Goal: Navigation & Orientation: Find specific page/section

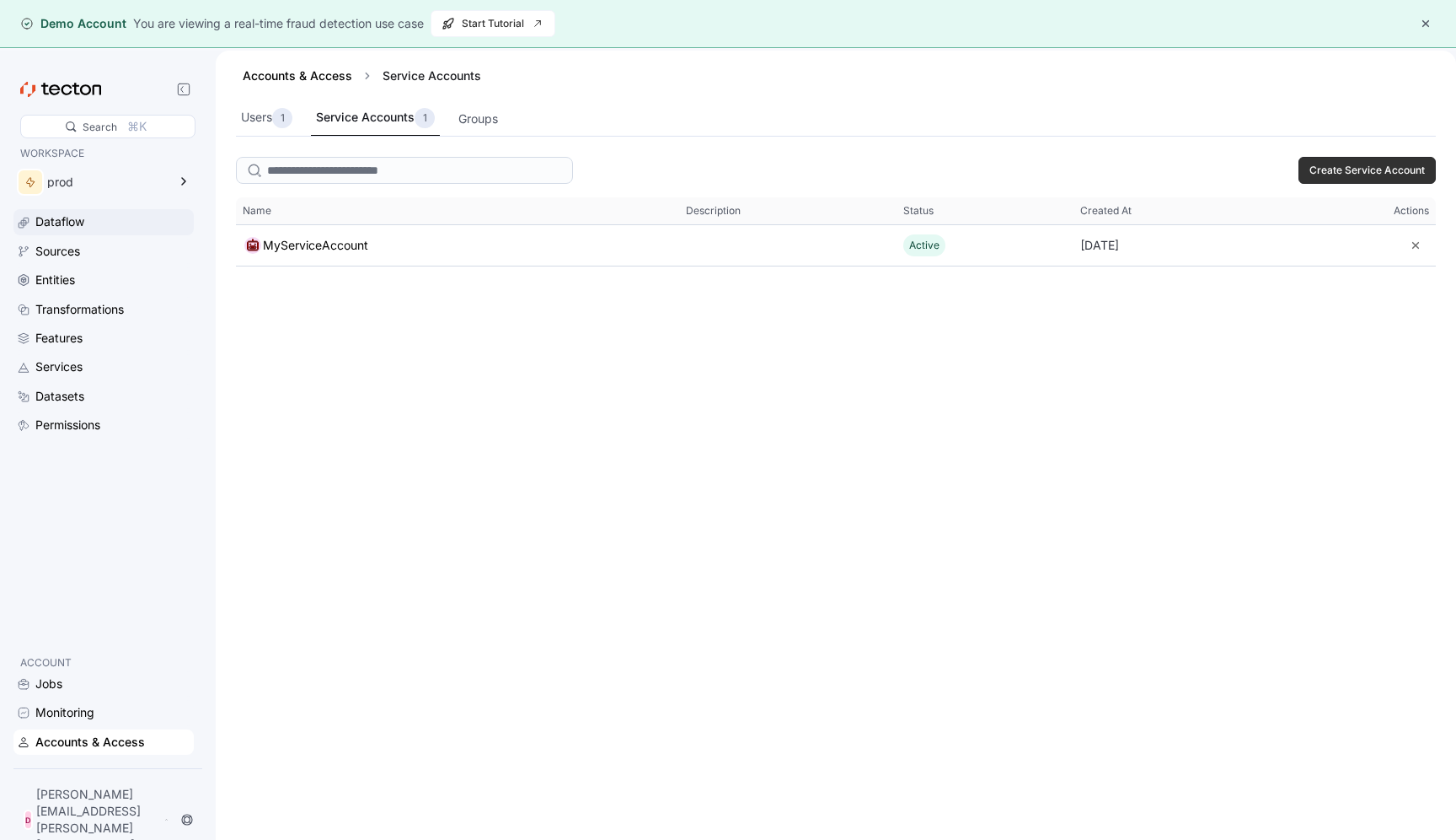
click at [62, 225] on div "Dataflow" at bounding box center [60, 222] width 49 height 19
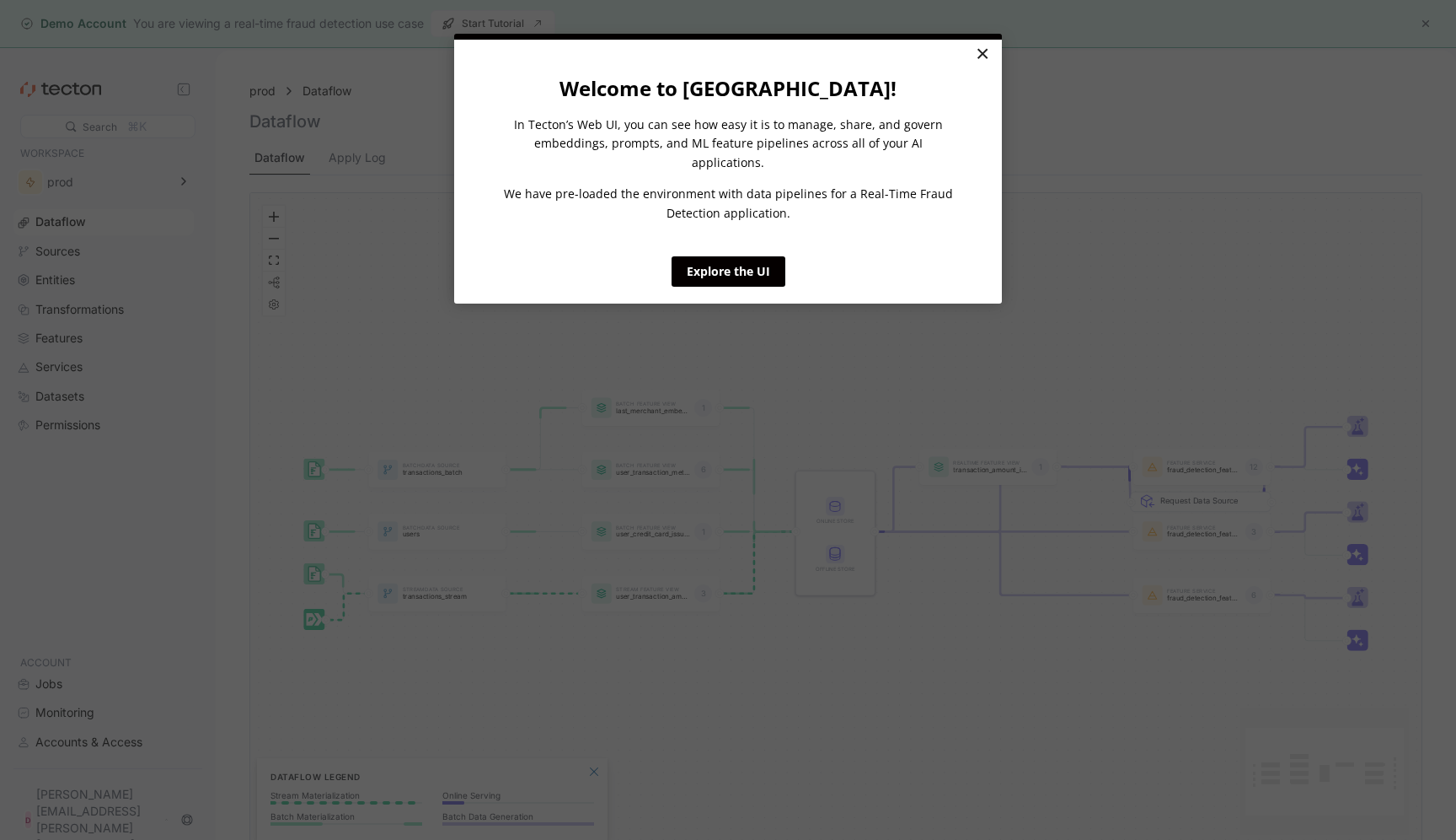
click at [985, 57] on link "×" at bounding box center [983, 54] width 30 height 30
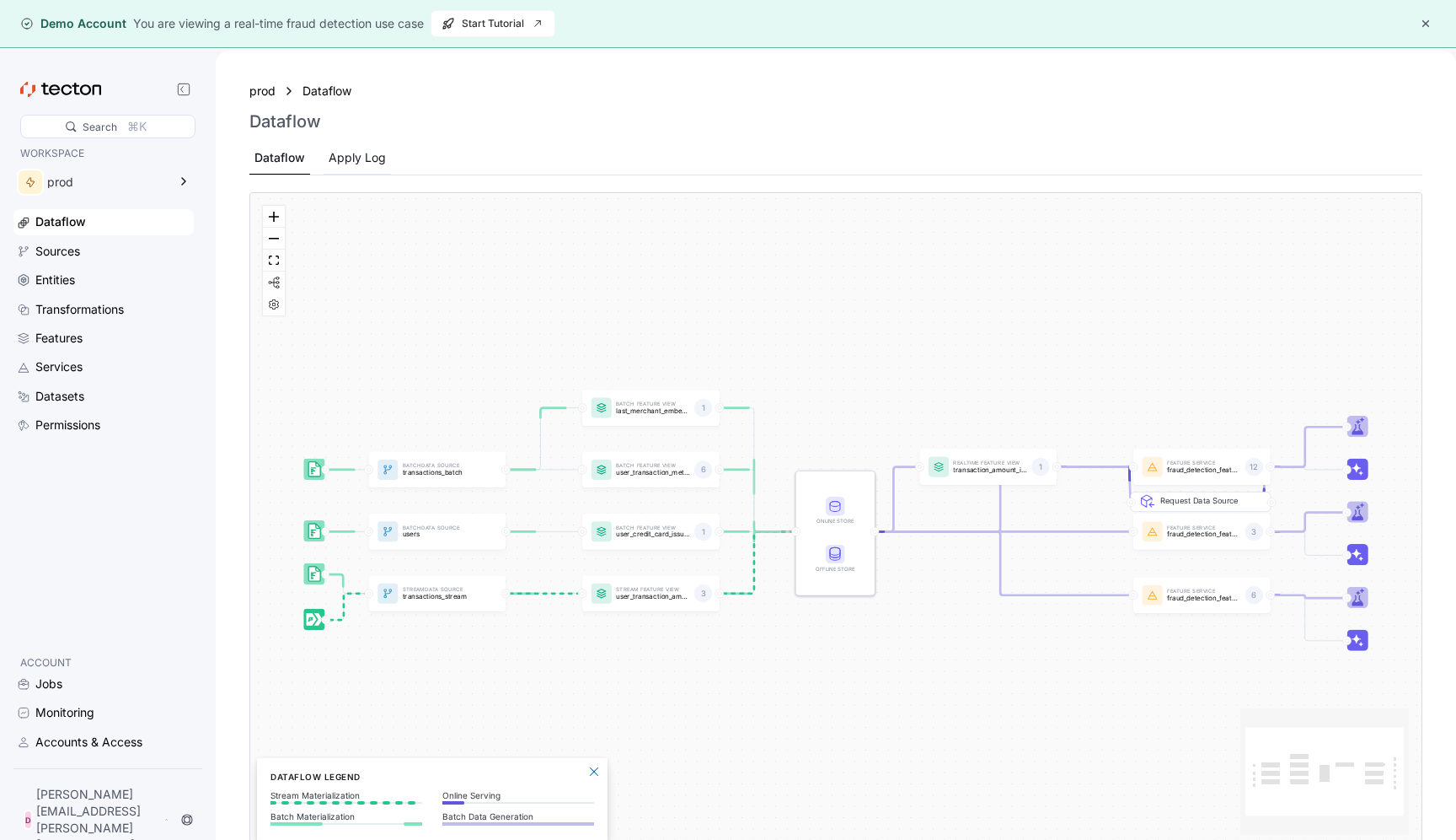
click at [378, 156] on div "Apply Log" at bounding box center [356, 158] width 57 height 19
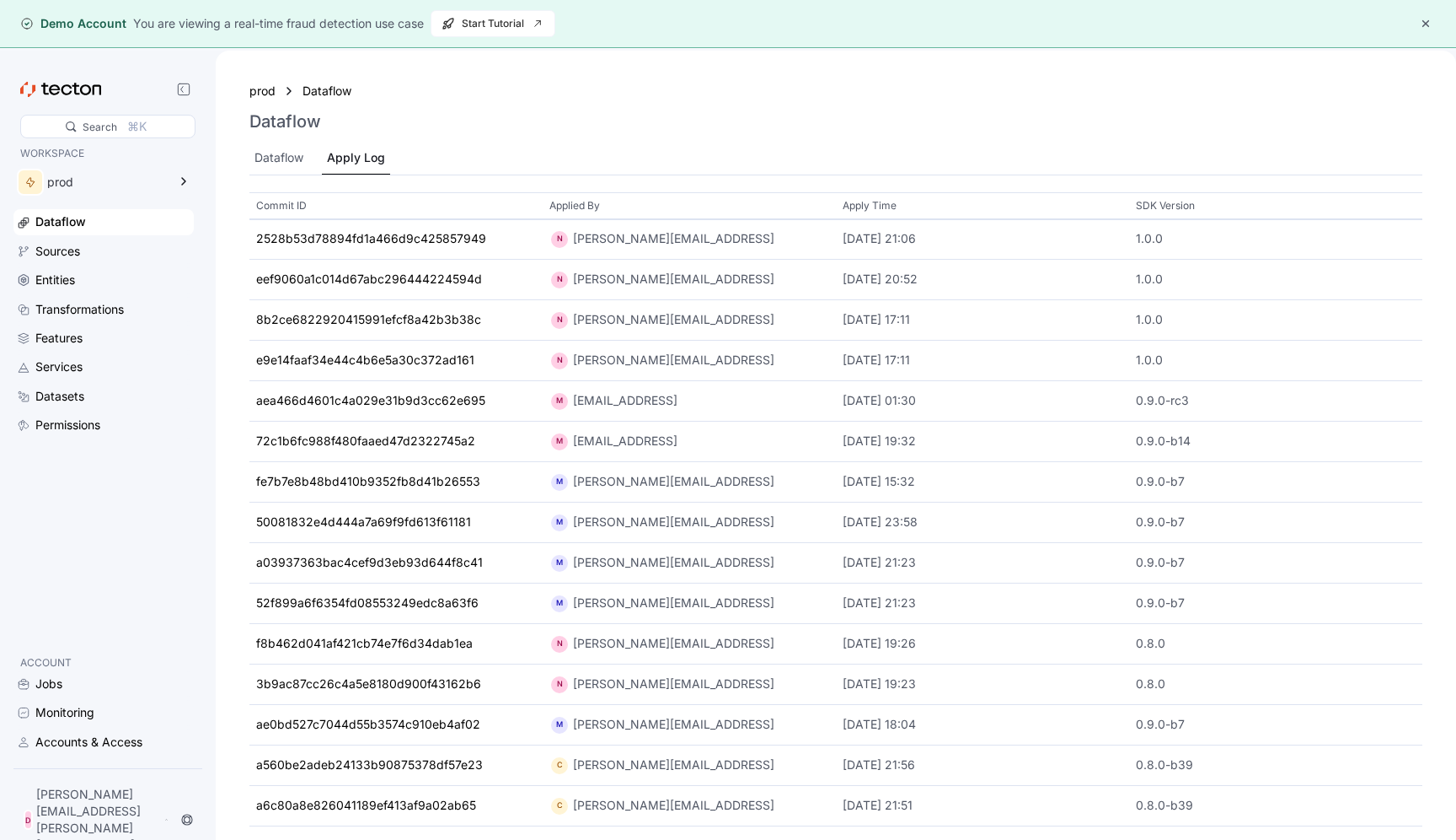
click at [880, 207] on p "Apply Time" at bounding box center [870, 206] width 54 height 17
click at [286, 160] on div "Dataflow" at bounding box center [279, 158] width 49 height 19
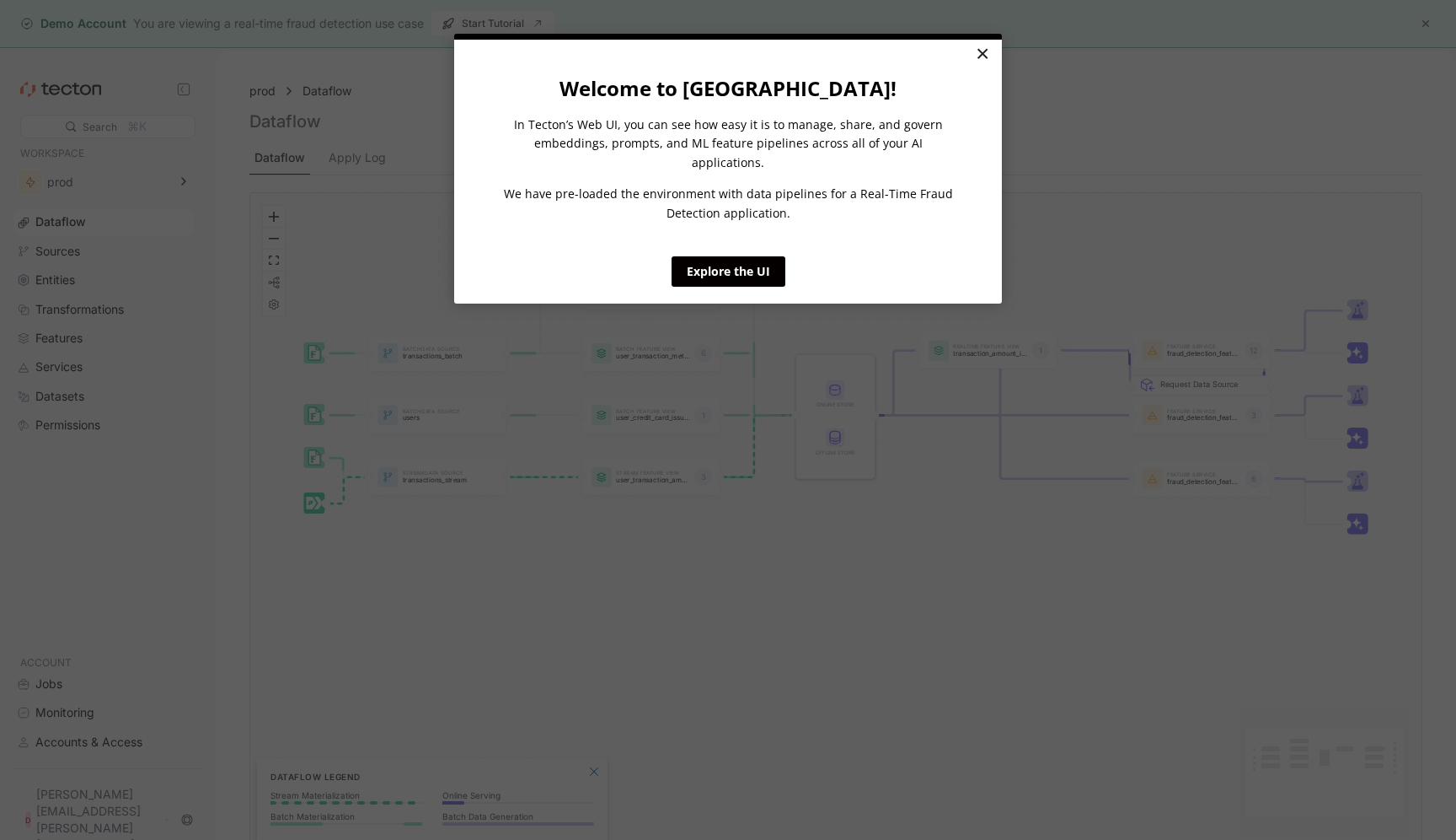
click at [976, 55] on link "×" at bounding box center [983, 54] width 30 height 30
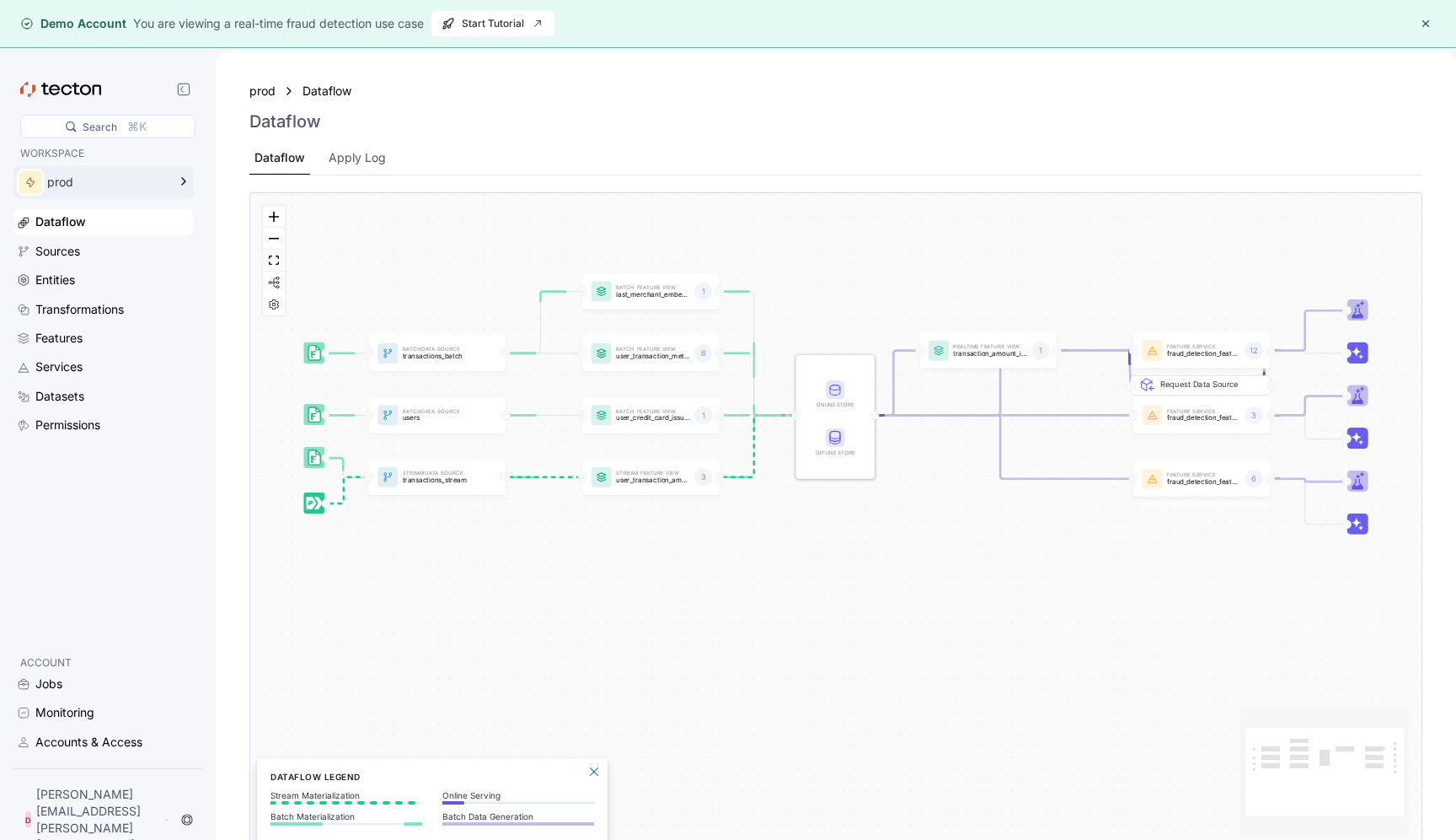
click at [187, 177] on icon at bounding box center [184, 181] width 21 height 21
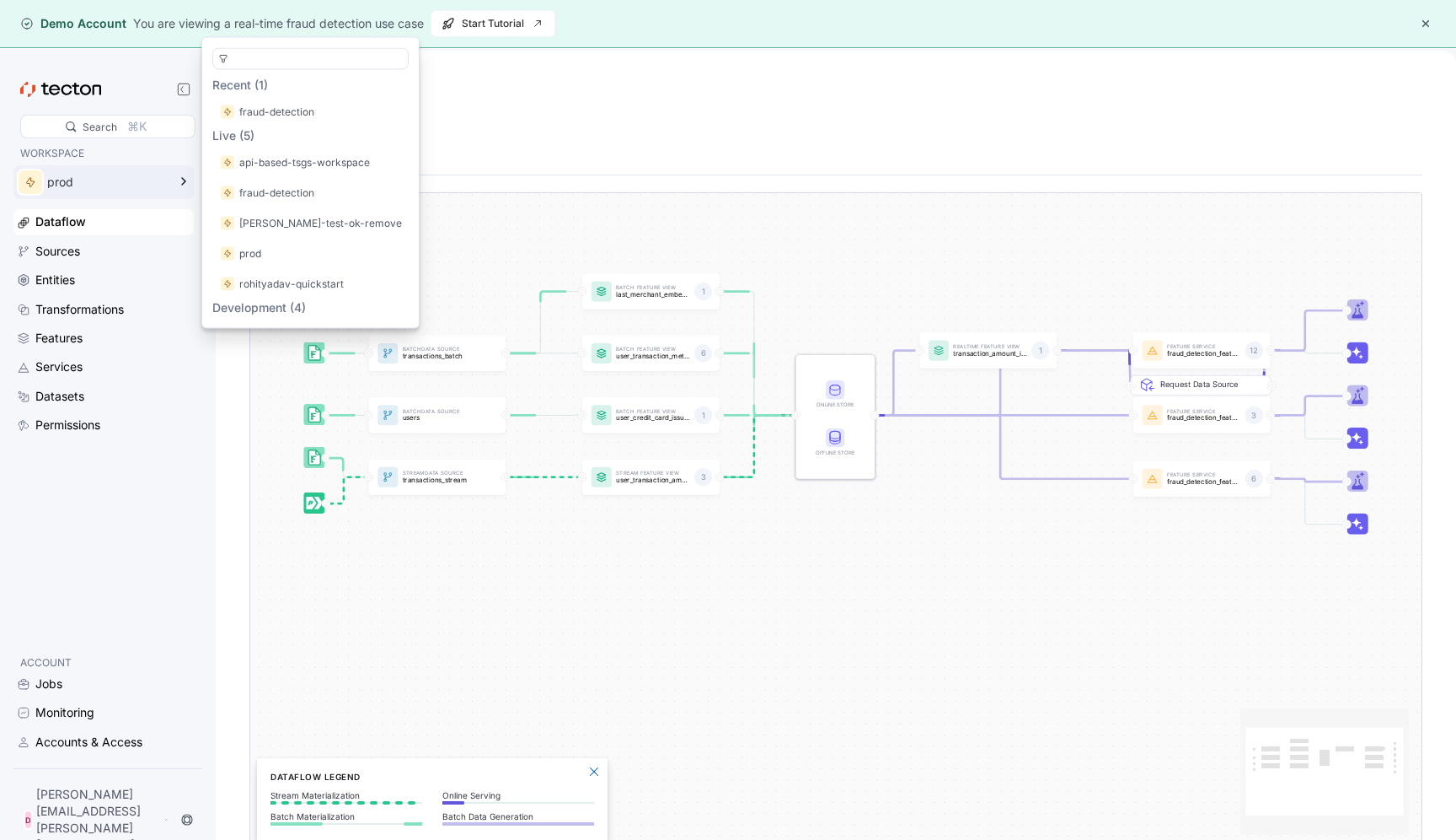
click at [95, 184] on div "prod" at bounding box center [107, 181] width 120 height 12
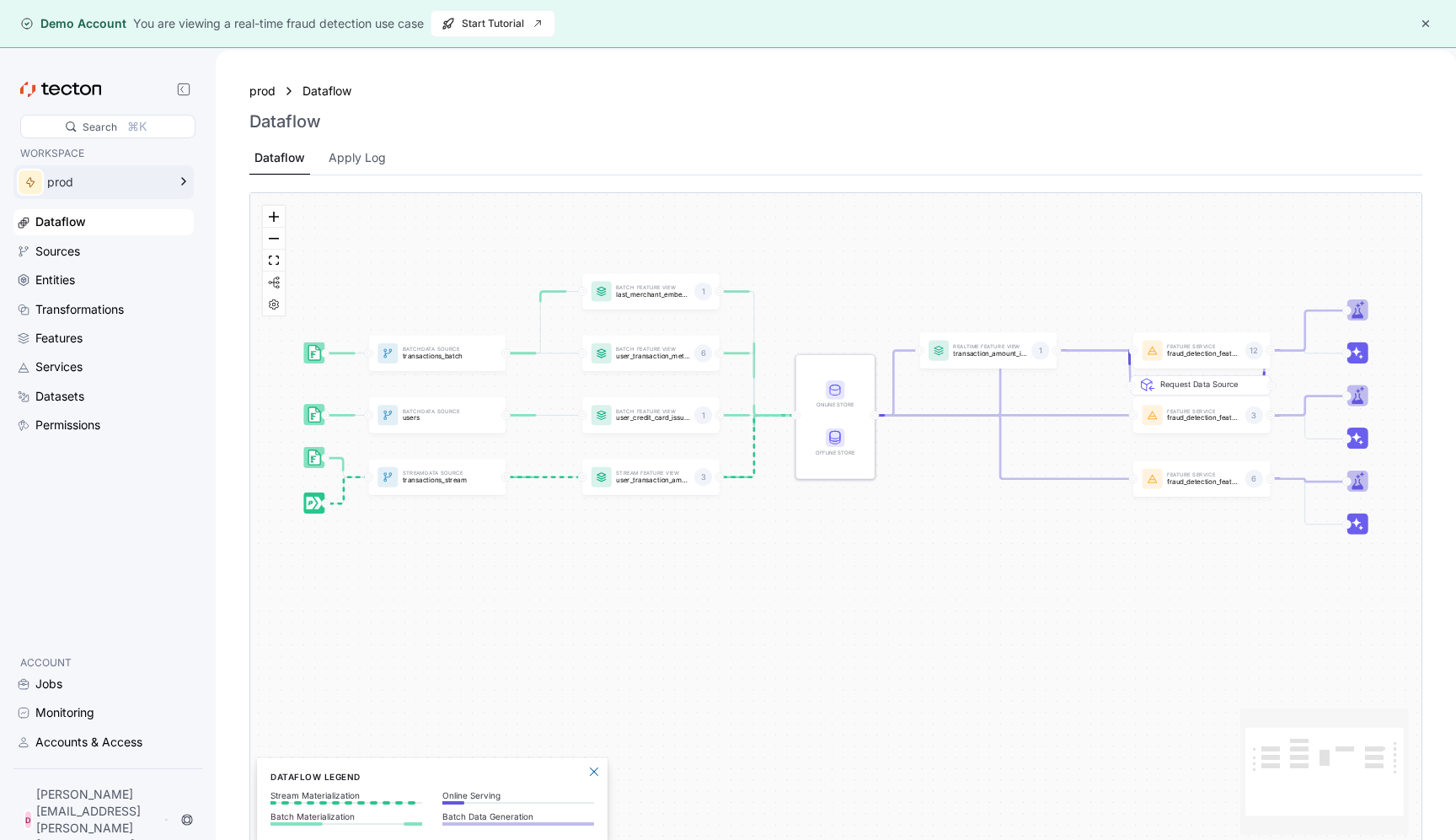
click at [95, 184] on div "prod" at bounding box center [107, 181] width 120 height 12
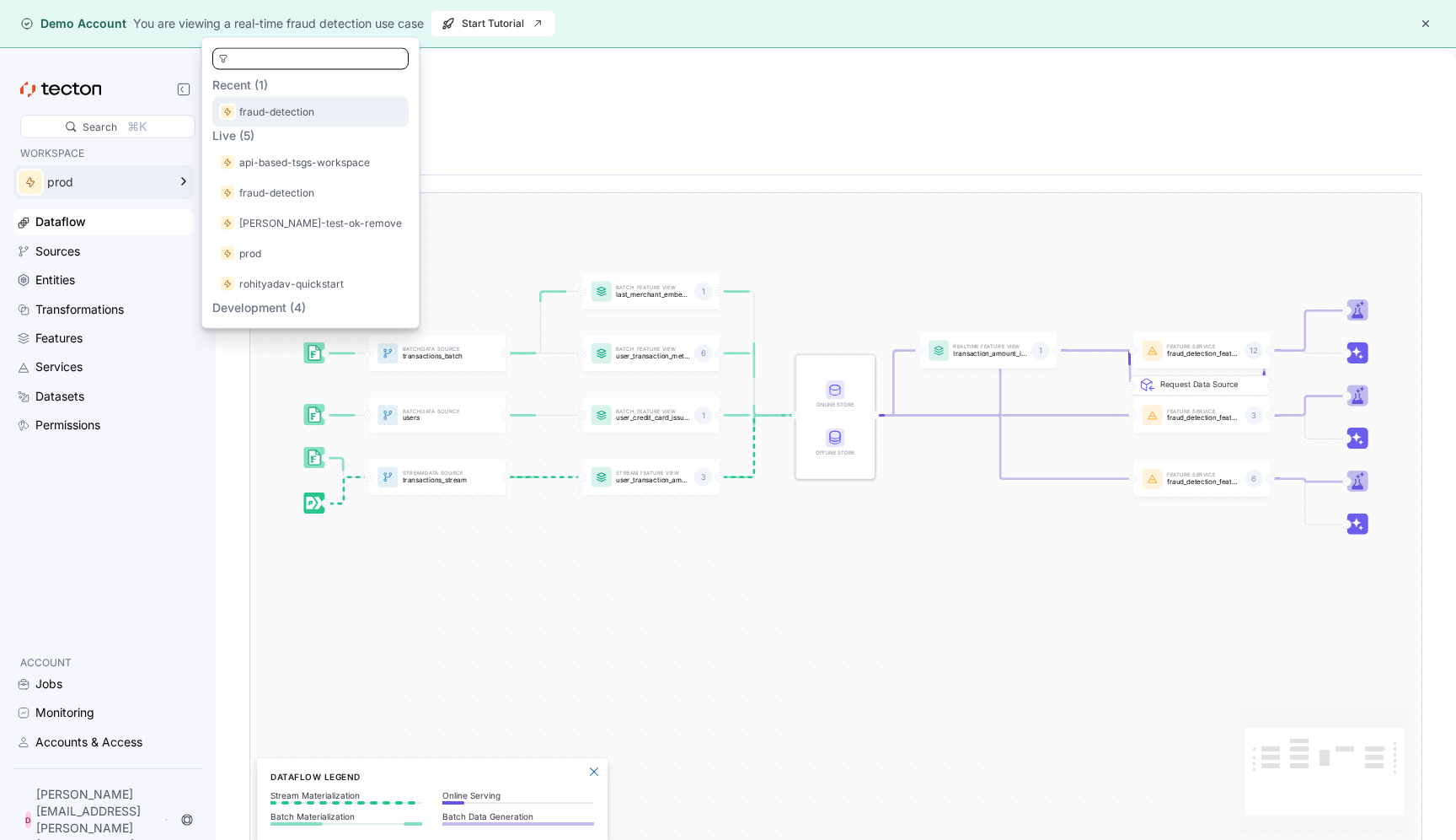
click at [281, 108] on p "fraud-detection" at bounding box center [277, 112] width 75 height 17
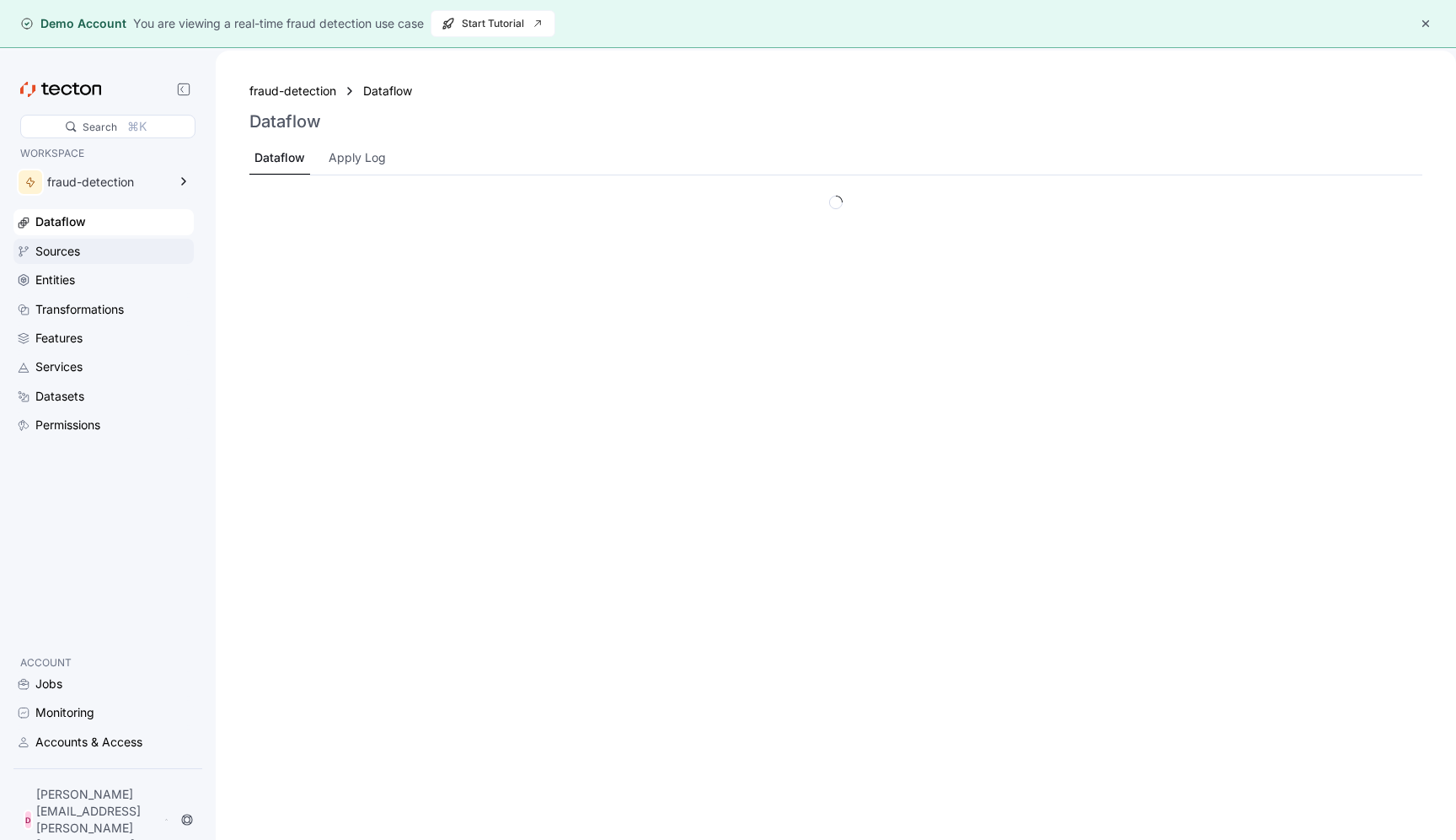
click at [67, 254] on div "Sources" at bounding box center [58, 252] width 45 height 19
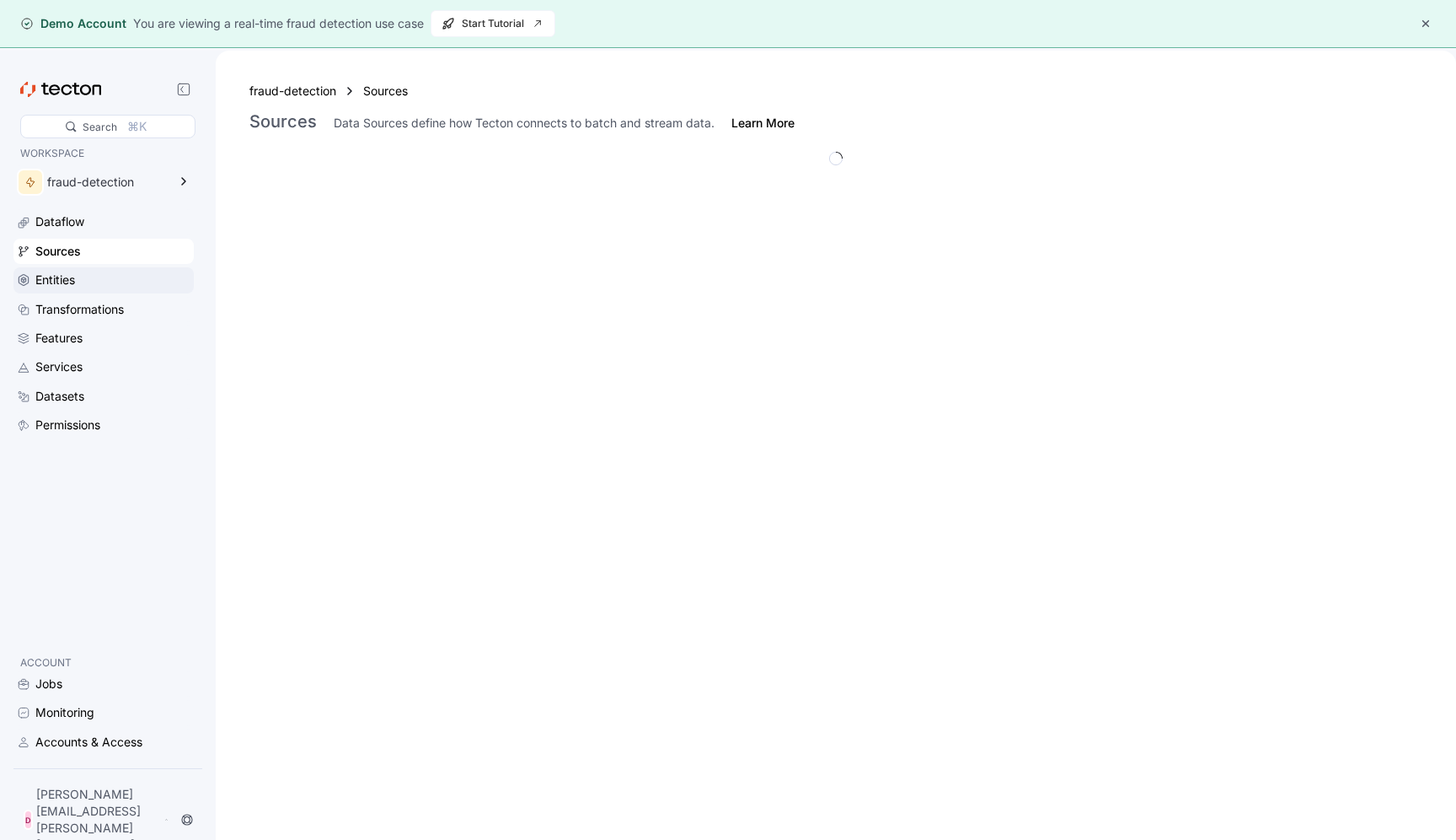
click at [60, 277] on div "Entities" at bounding box center [55, 280] width 39 height 19
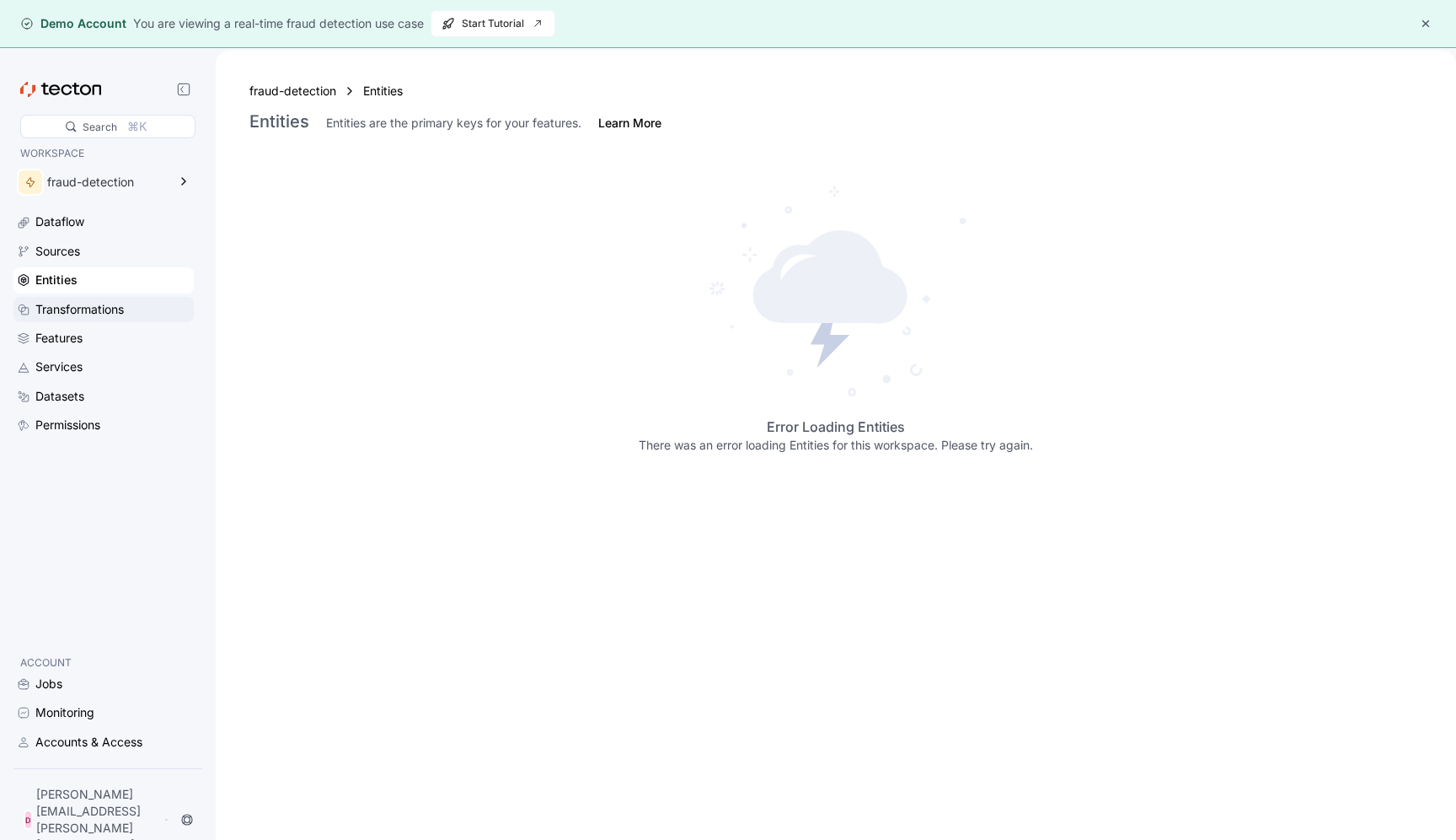
click at [61, 311] on div "Transformations" at bounding box center [79, 310] width 89 height 19
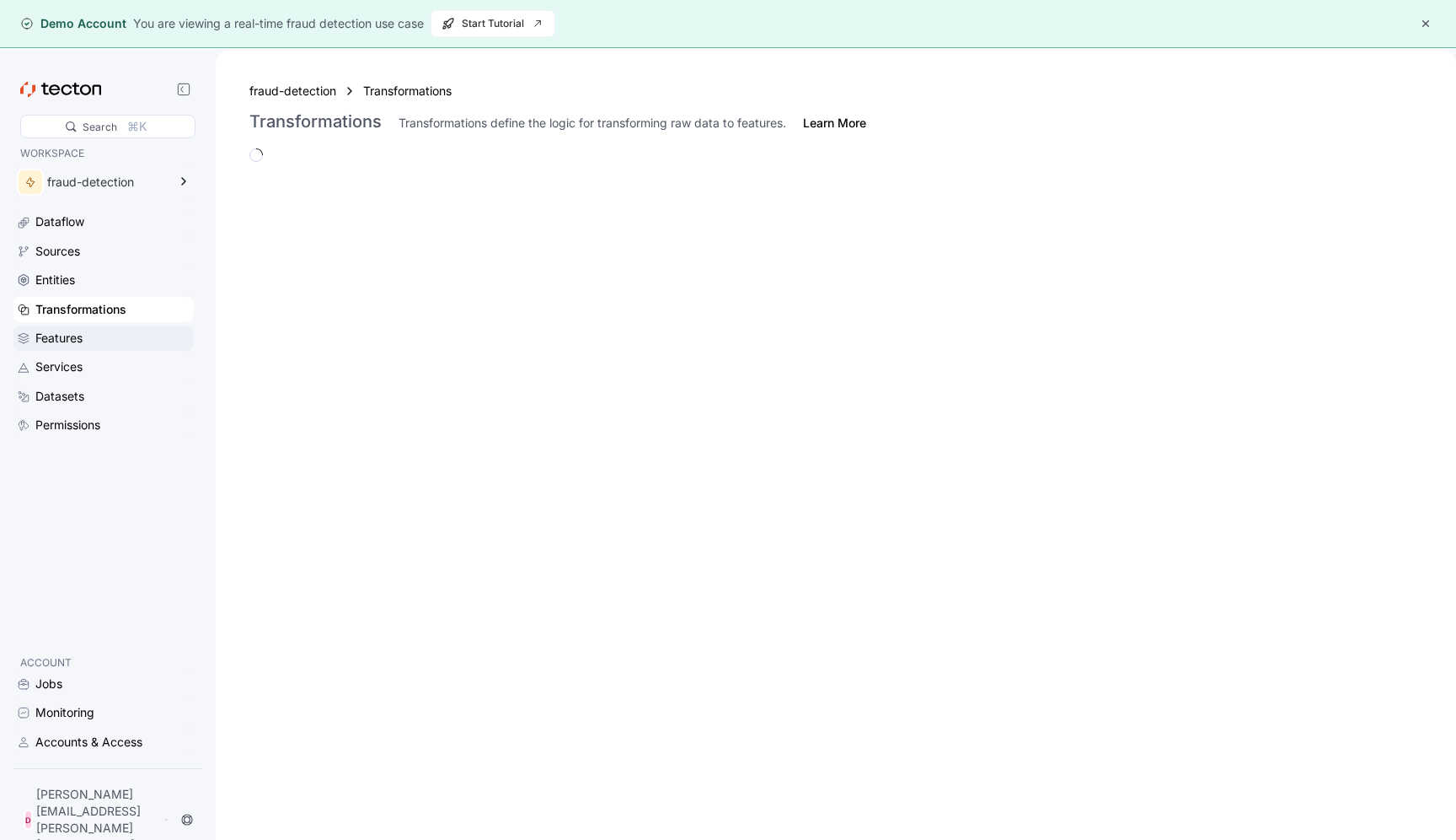
click at [61, 340] on div "Features" at bounding box center [59, 338] width 47 height 19
click at [88, 751] on div "Accounts & Access" at bounding box center [89, 742] width 107 height 19
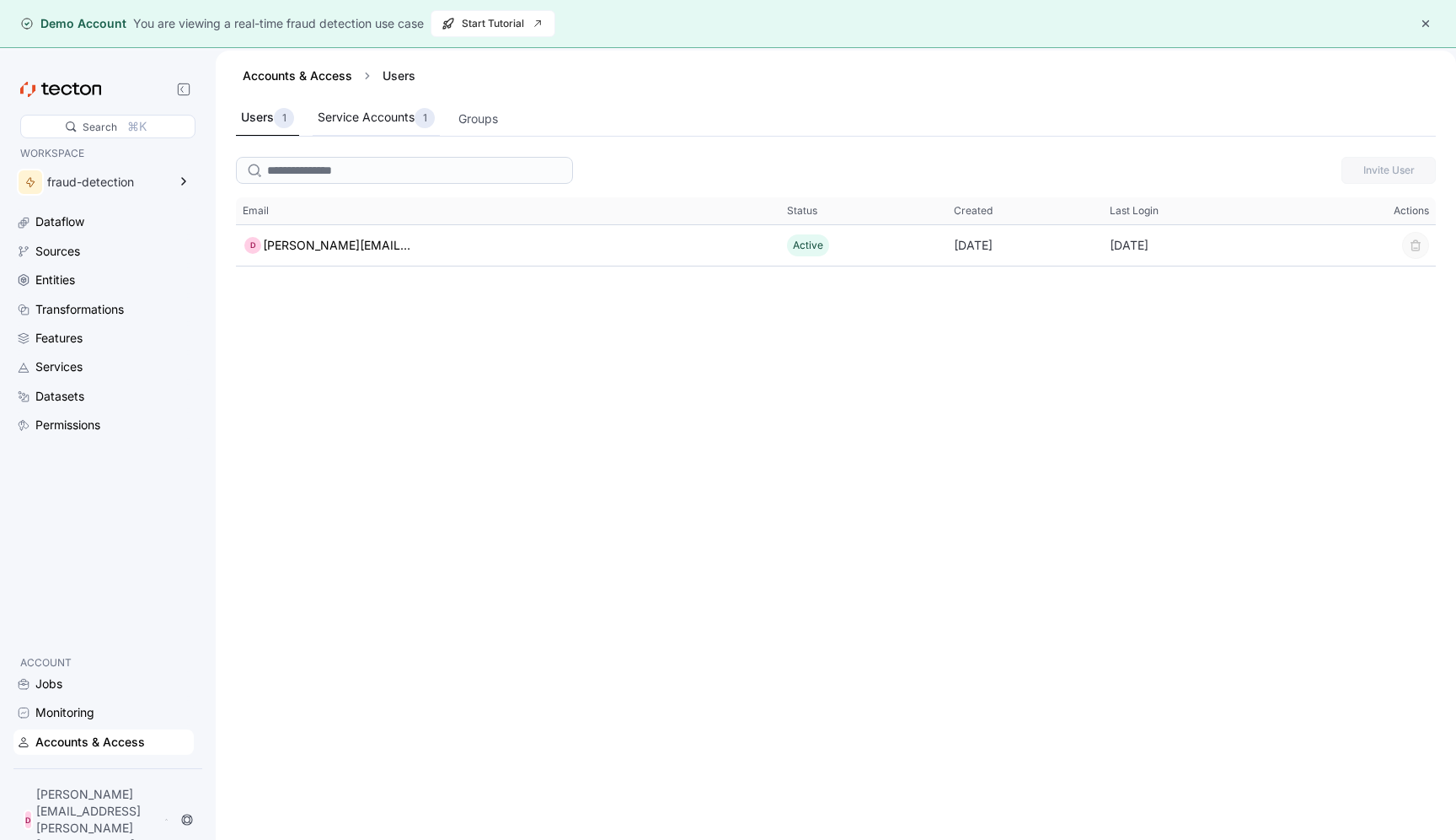
click at [382, 124] on div "Service Accounts 1" at bounding box center [376, 118] width 117 height 21
